Goal: Information Seeking & Learning: Learn about a topic

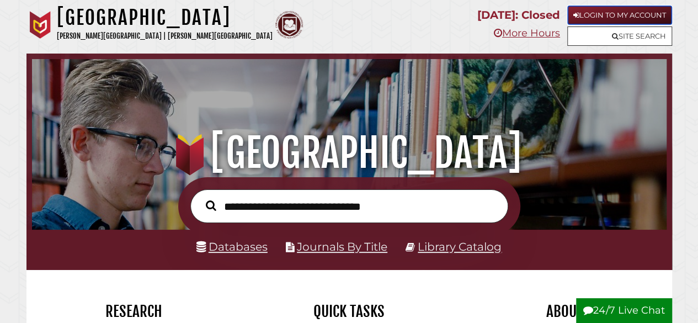
click at [626, 19] on link "Login to My Account" at bounding box center [619, 15] width 105 height 19
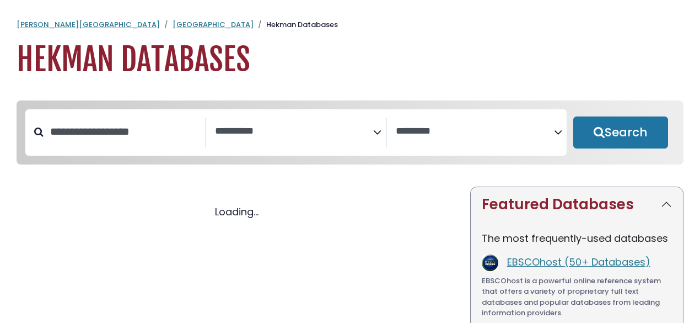
select select "Database Subject Filter"
select select "Database Vendors Filter"
select select "Database Subject Filter"
select select "Database Vendors Filter"
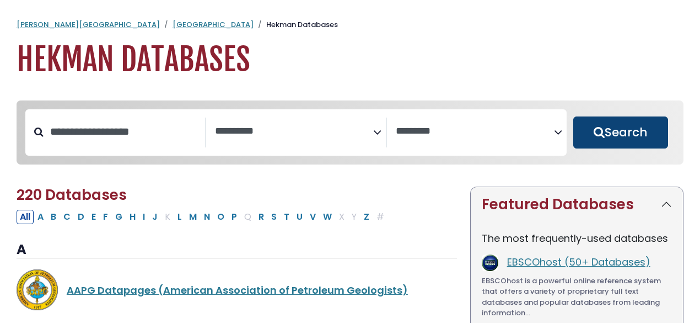
click at [583, 121] on button "Search" at bounding box center [621, 132] width 95 height 32
select select "Database Subject Filter"
select select "Database Vendors Filter"
click at [613, 133] on button "Search" at bounding box center [621, 132] width 95 height 32
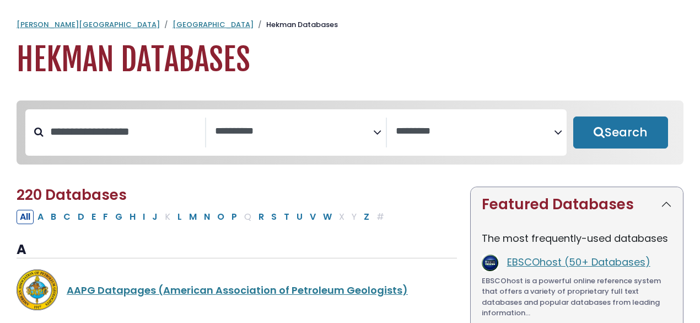
select select "Database Subject Filter"
select select "Database Vendors Filter"
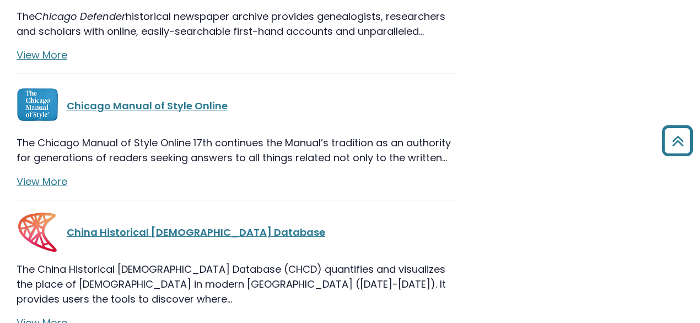
scroll to position [6521, 0]
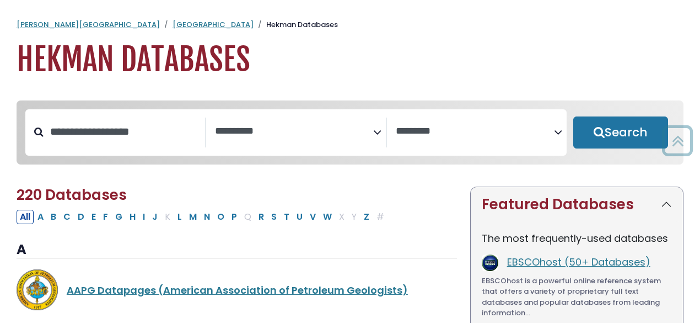
select select "Database Subject Filter"
select select "Database Vendors Filter"
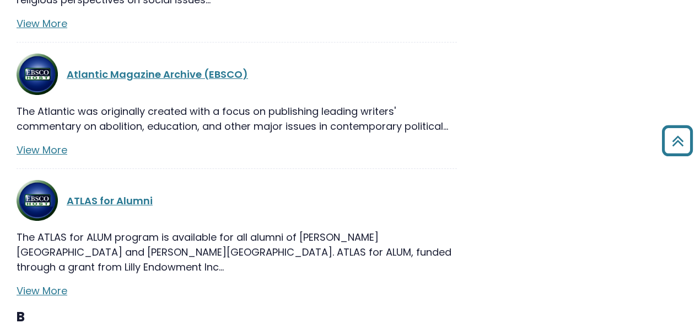
scroll to position [4071, 0]
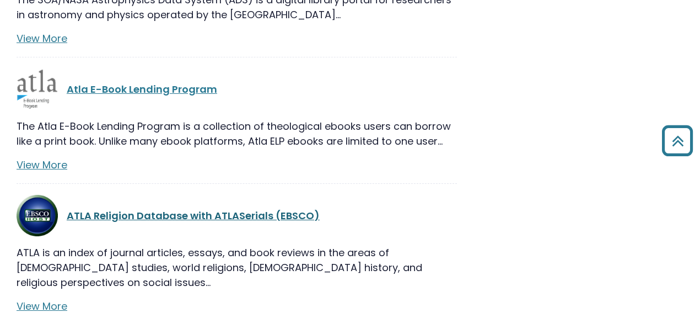
click at [262, 208] on link "ATLA Religion Database with ATLASerials (EBSCO)" at bounding box center [193, 215] width 253 height 14
